Goal: Find contact information: Find contact information

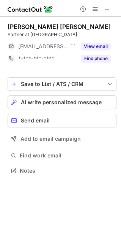
scroll to position [4, 4]
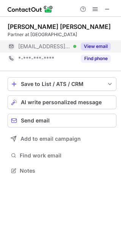
click at [99, 49] on button "View email" at bounding box center [96, 47] width 30 height 8
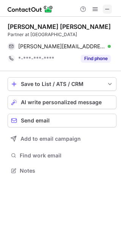
click at [105, 7] on span at bounding box center [108, 9] width 6 height 6
